Goal: Transaction & Acquisition: Purchase product/service

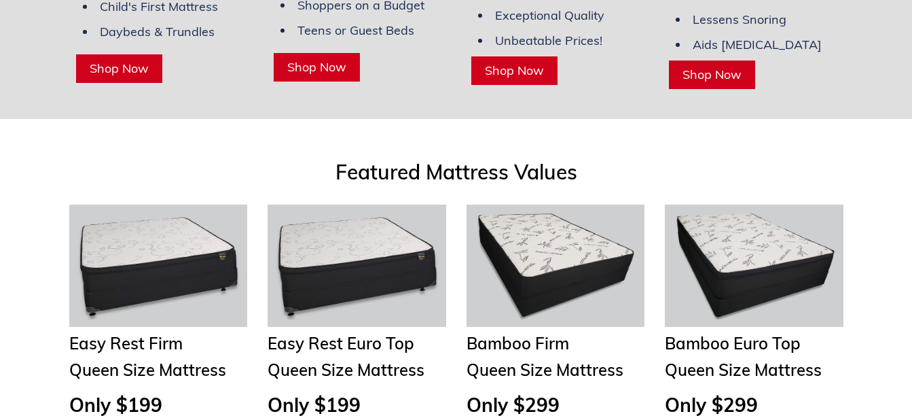
scroll to position [1562, 0]
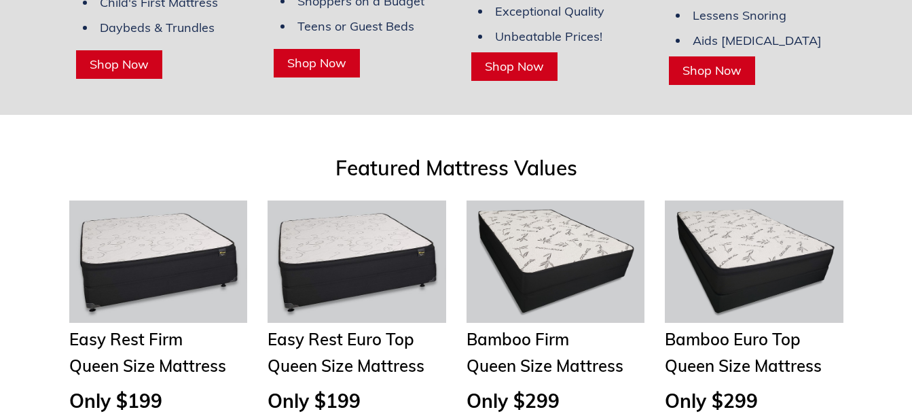
click at [134, 230] on img at bounding box center [158, 261] width 179 height 122
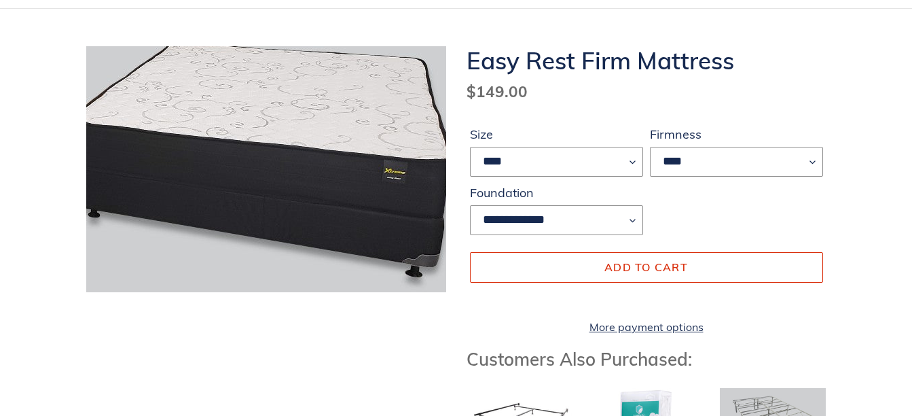
scroll to position [68, 0]
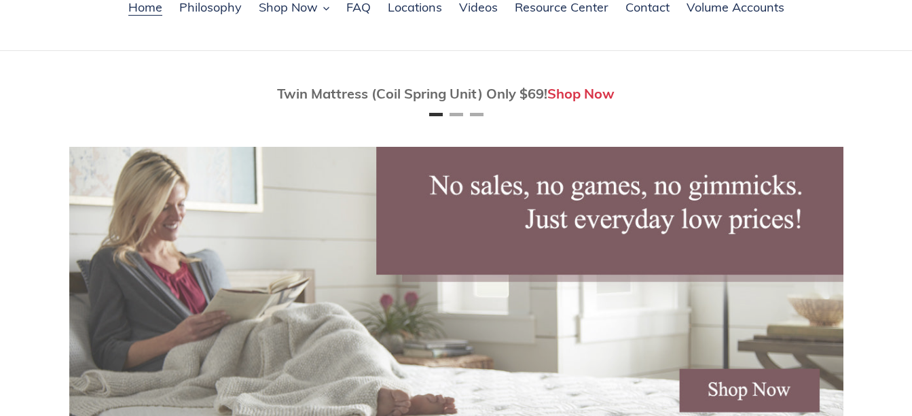
scroll to position [109, 0]
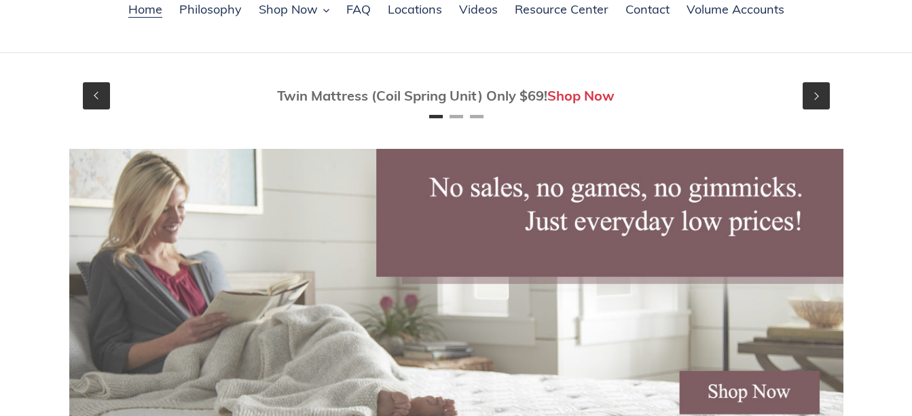
click at [589, 98] on link "Shop Now" at bounding box center [580, 95] width 67 height 17
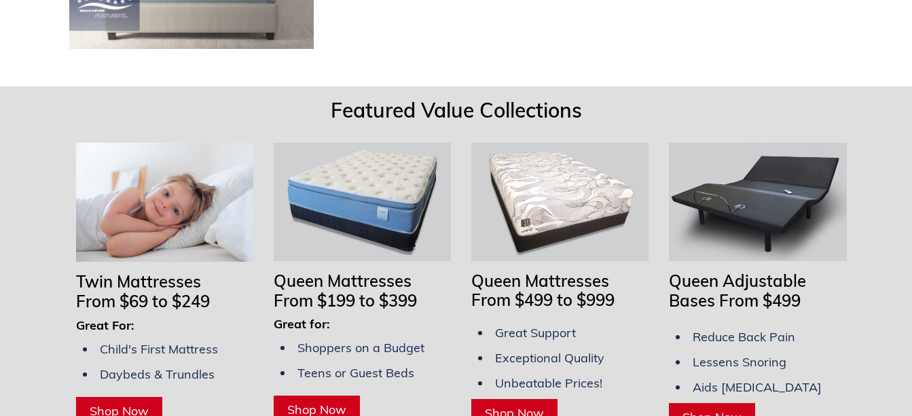
scroll to position [1263, 0]
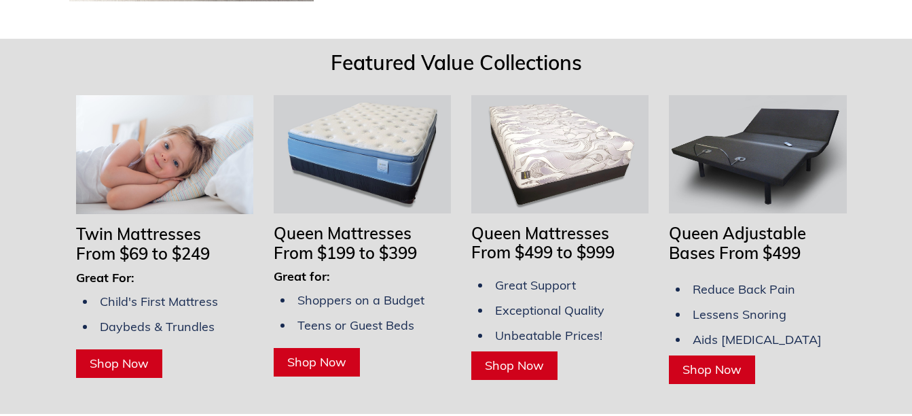
click at [358, 134] on img at bounding box center [362, 154] width 177 height 118
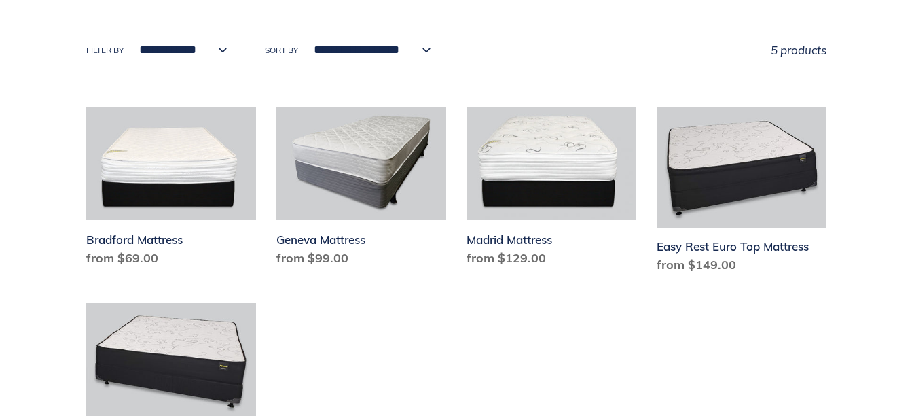
scroll to position [679, 0]
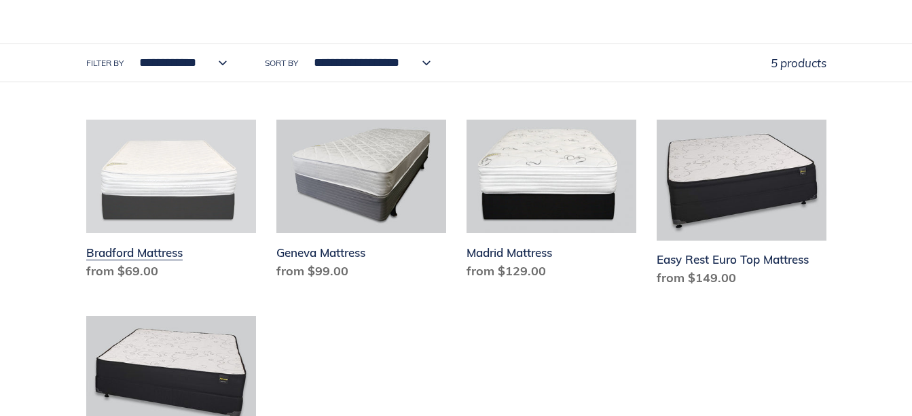
click at [203, 202] on link "Bradford Mattress" at bounding box center [171, 203] width 170 height 166
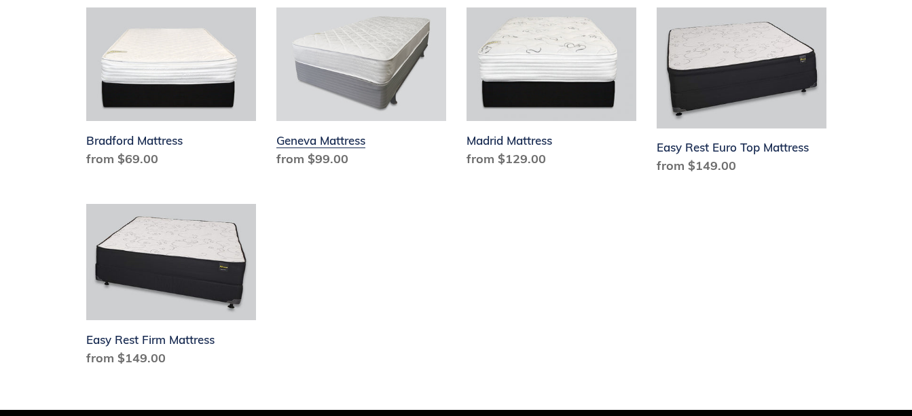
scroll to position [815, 0]
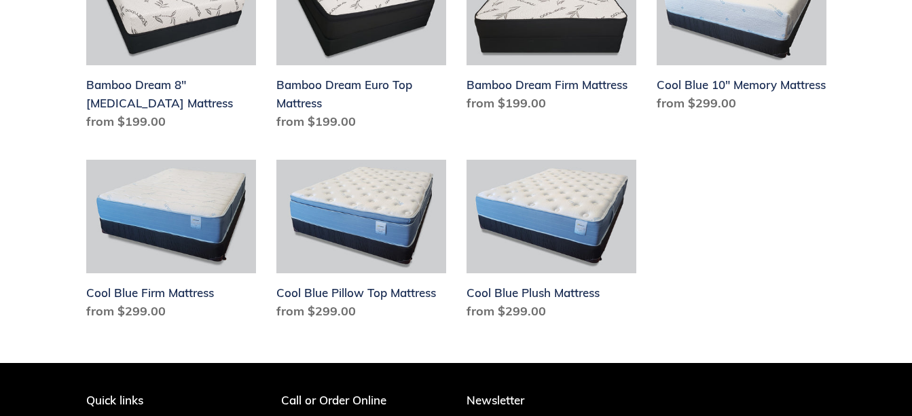
scroll to position [747, 0]
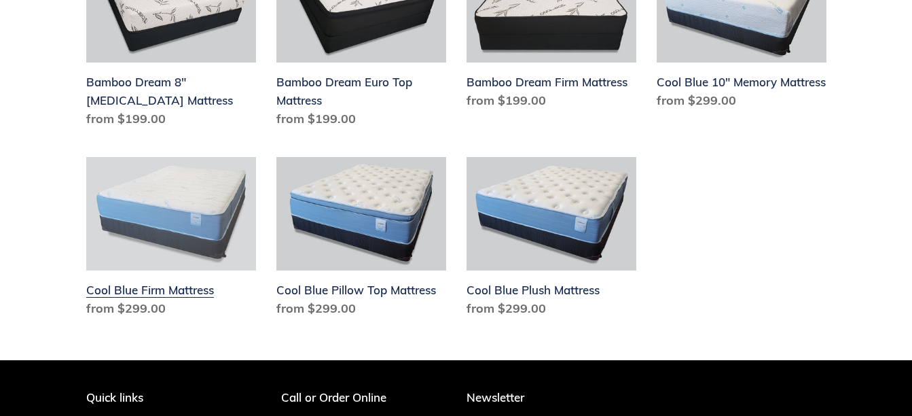
click at [172, 213] on link "Cool Blue Firm Mattress" at bounding box center [171, 240] width 170 height 166
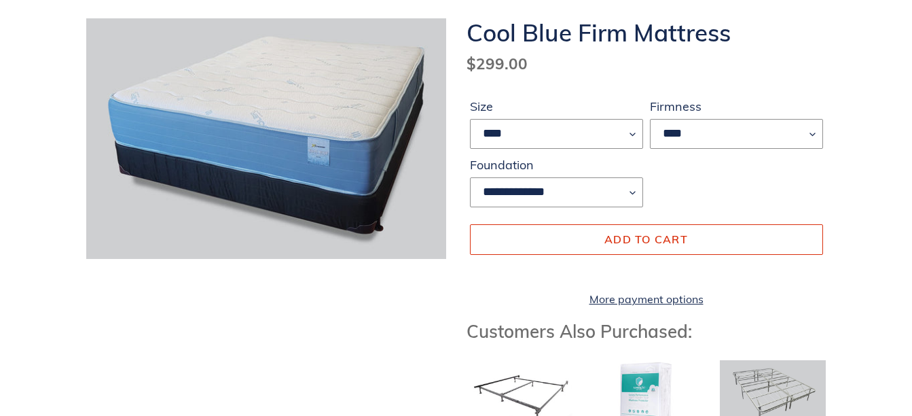
scroll to position [204, 0]
